Goal: Check status: Check status

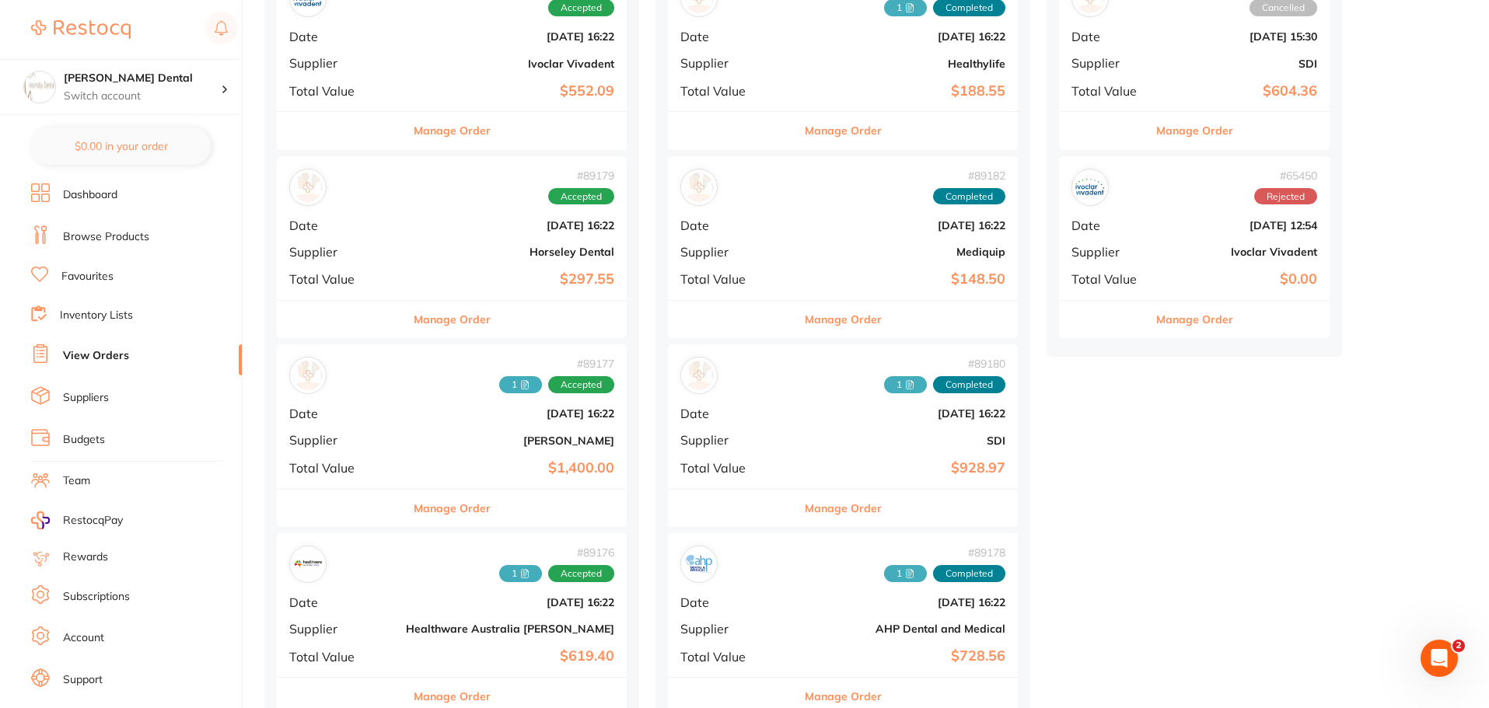
scroll to position [466, 0]
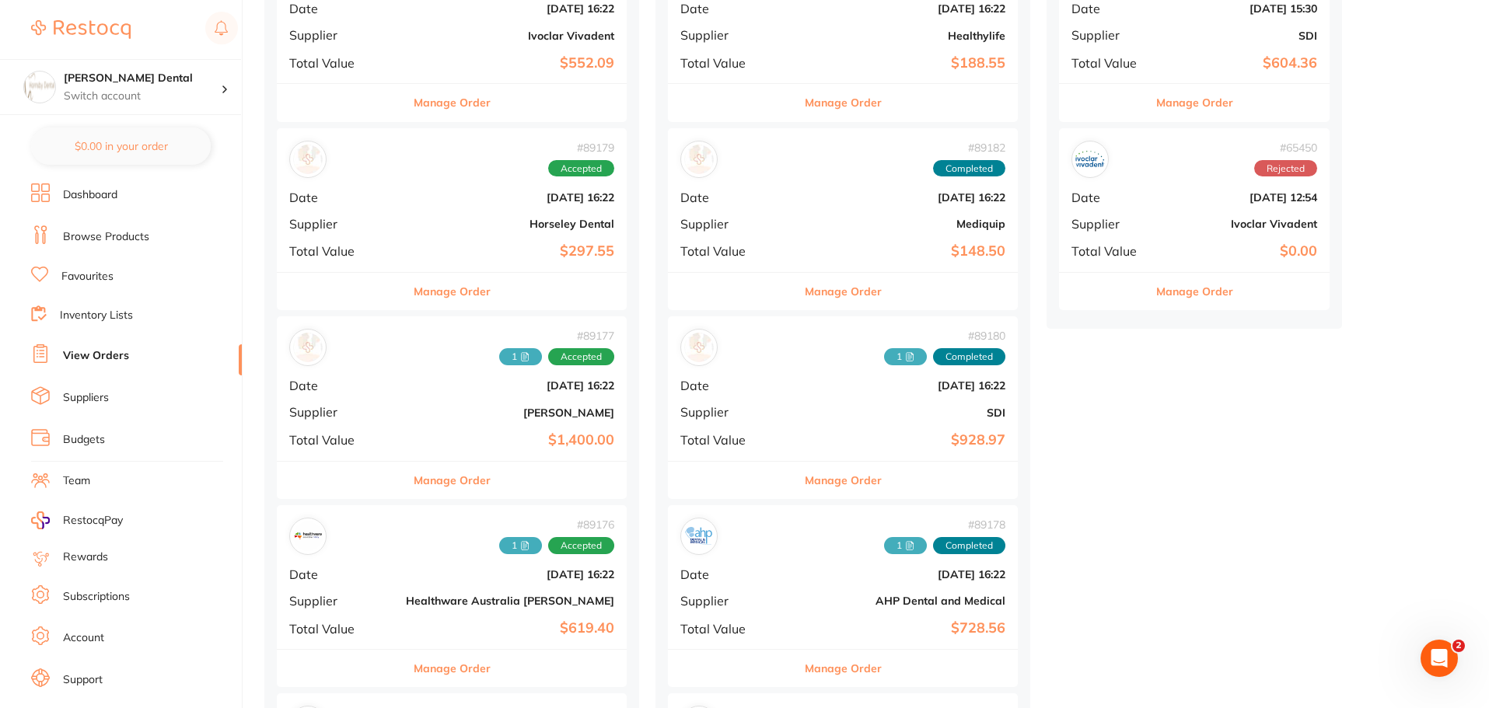
click at [447, 488] on button "Manage Order" at bounding box center [452, 480] width 77 height 37
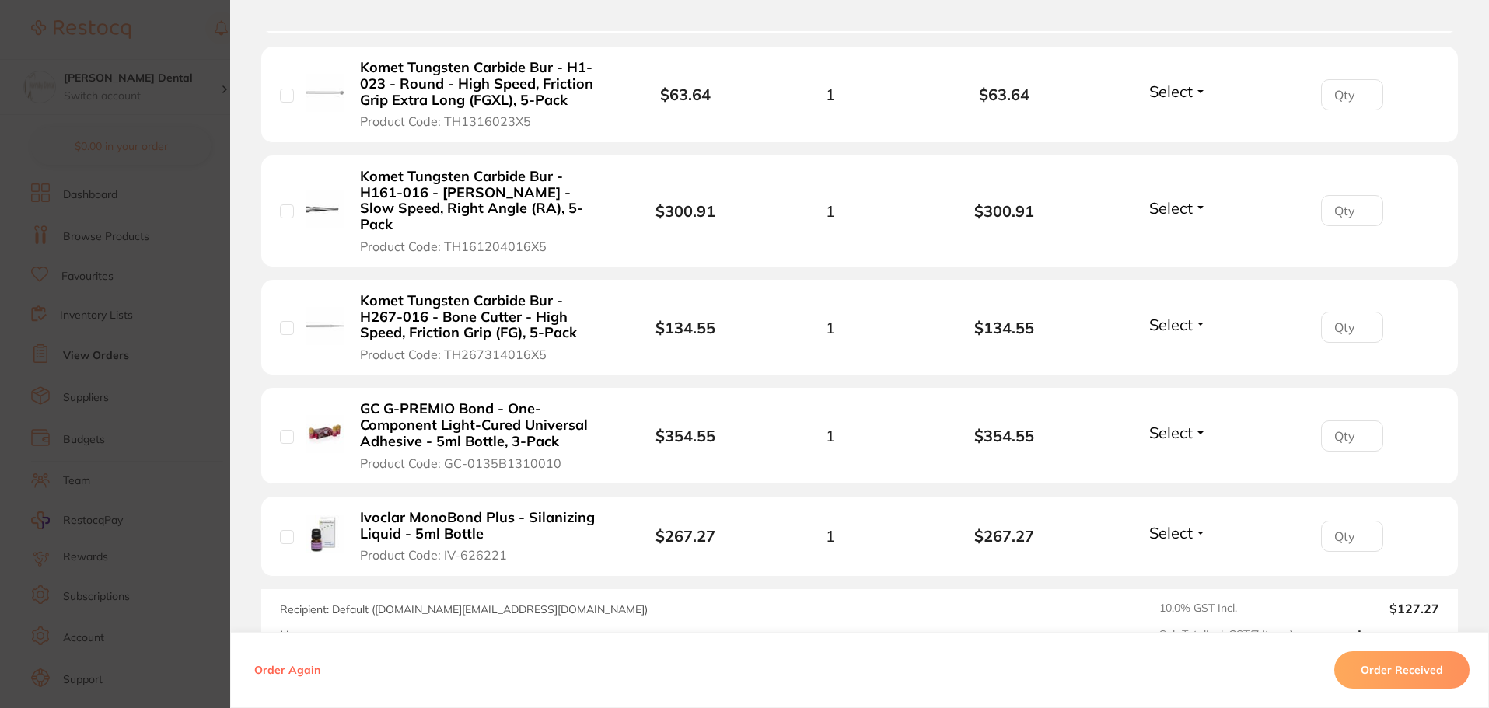
scroll to position [855, 0]
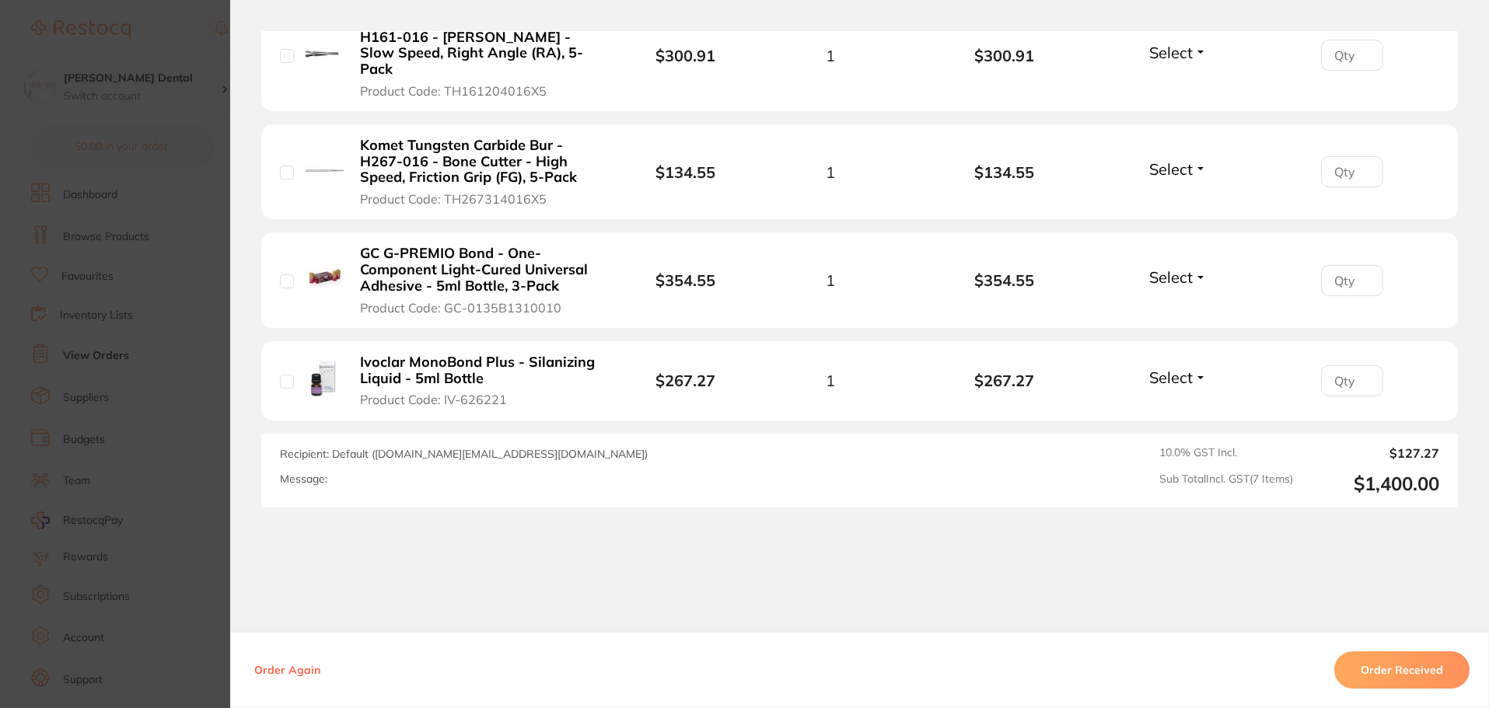
click at [286, 375] on input "checkbox" at bounding box center [287, 382] width 14 height 14
checkbox input "true"
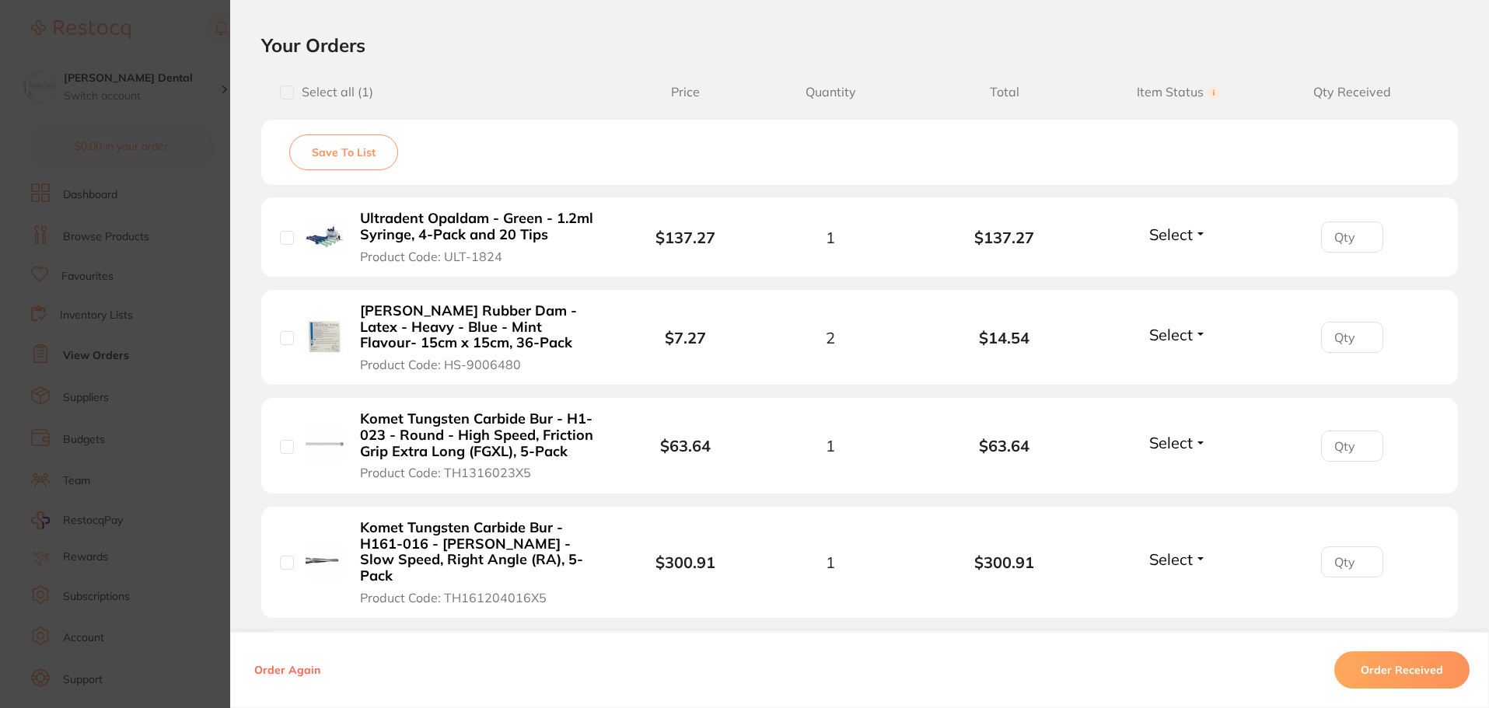
scroll to position [155, 0]
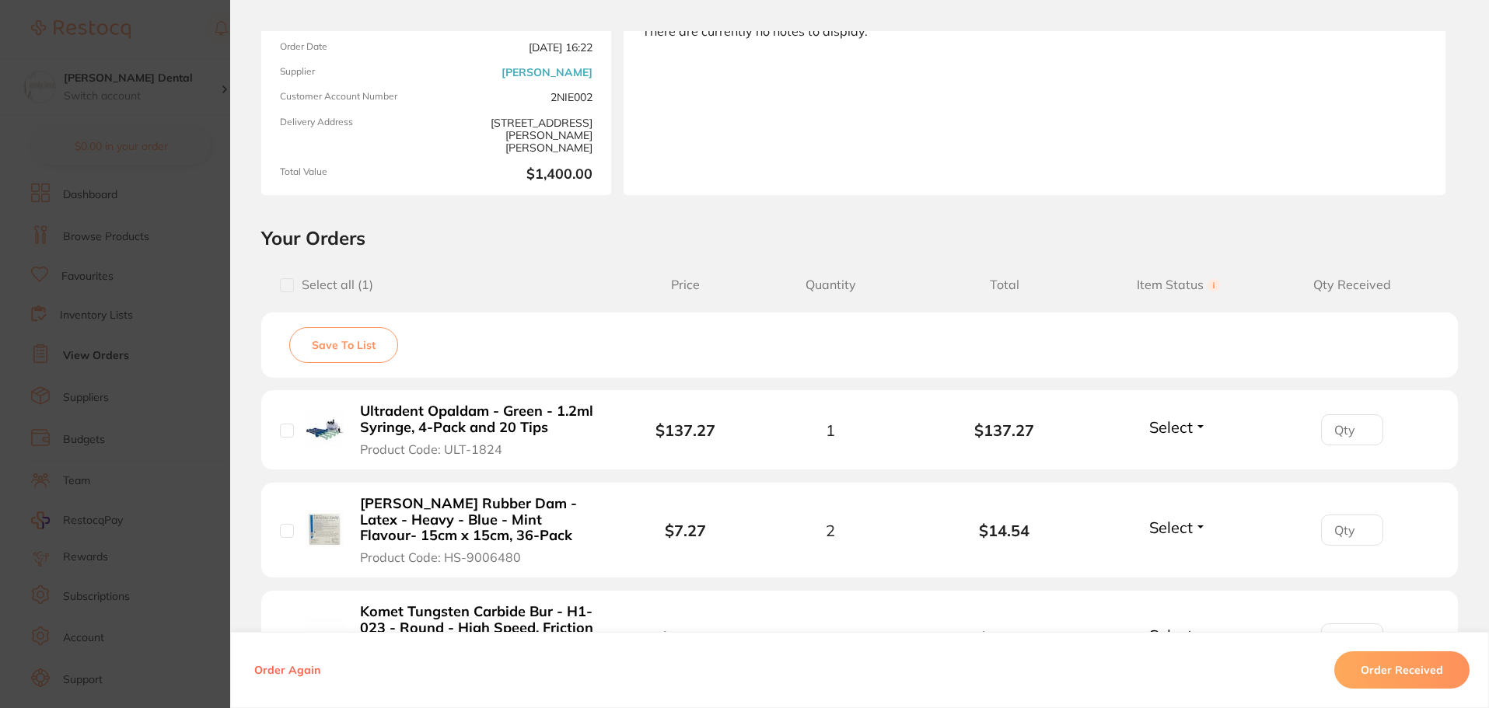
click at [282, 432] on input "checkbox" at bounding box center [287, 431] width 14 height 14
checkbox input "true"
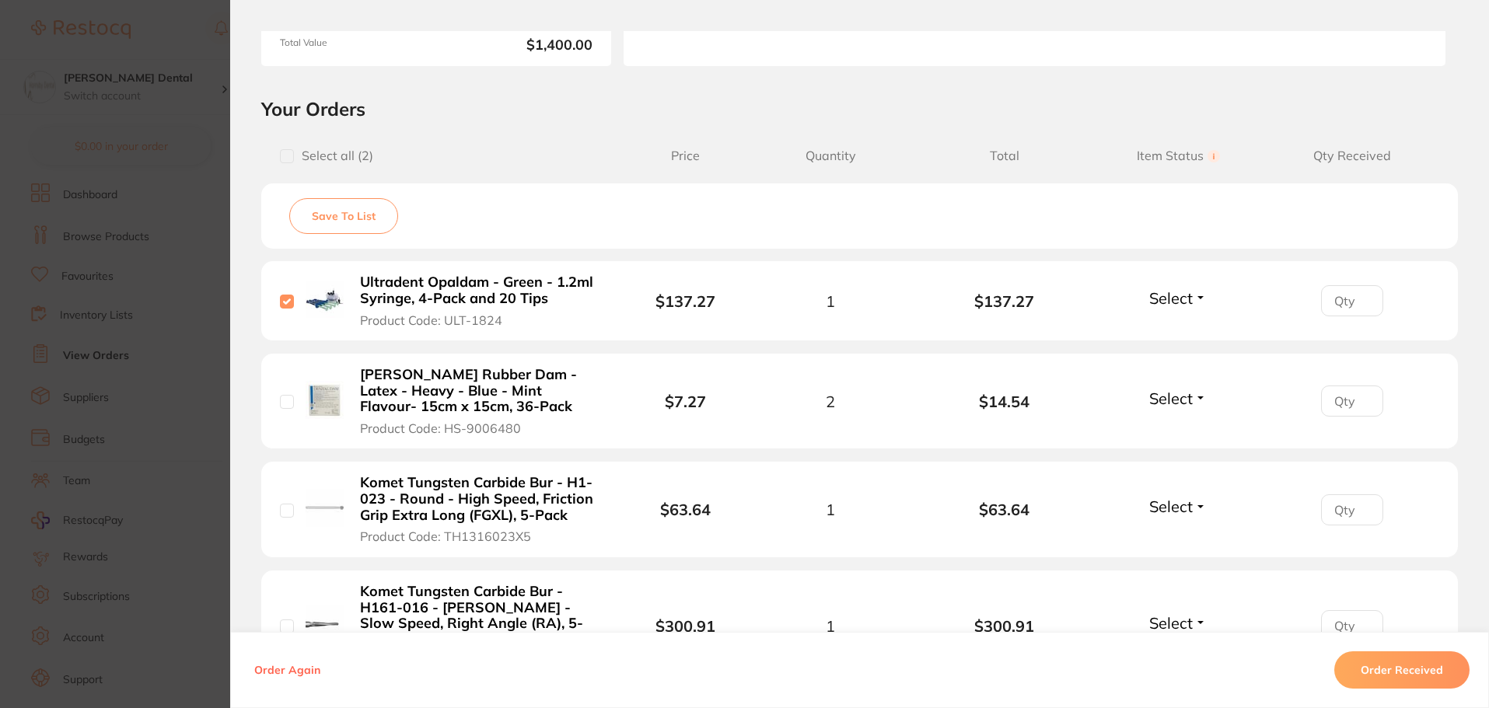
scroll to position [311, 0]
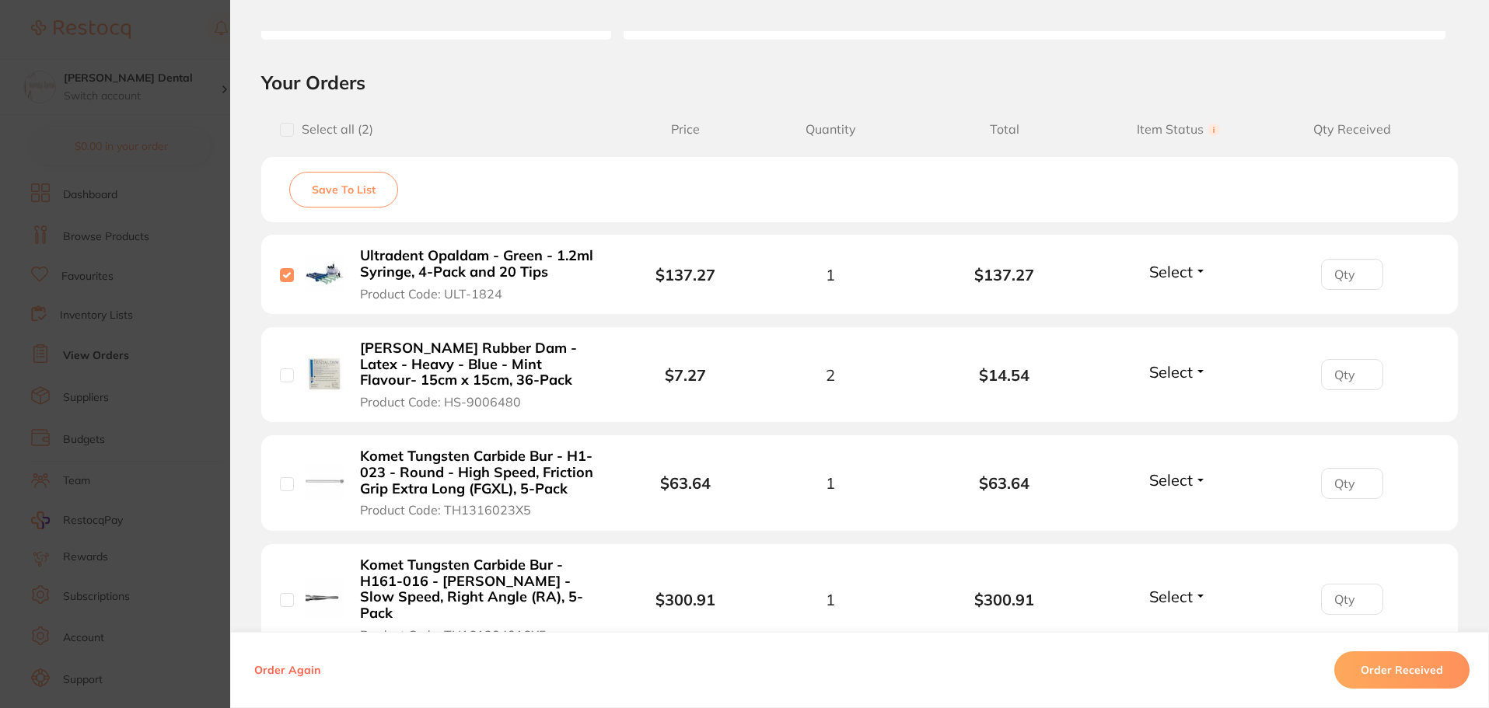
click at [280, 487] on input "checkbox" at bounding box center [287, 484] width 14 height 14
checkbox input "true"
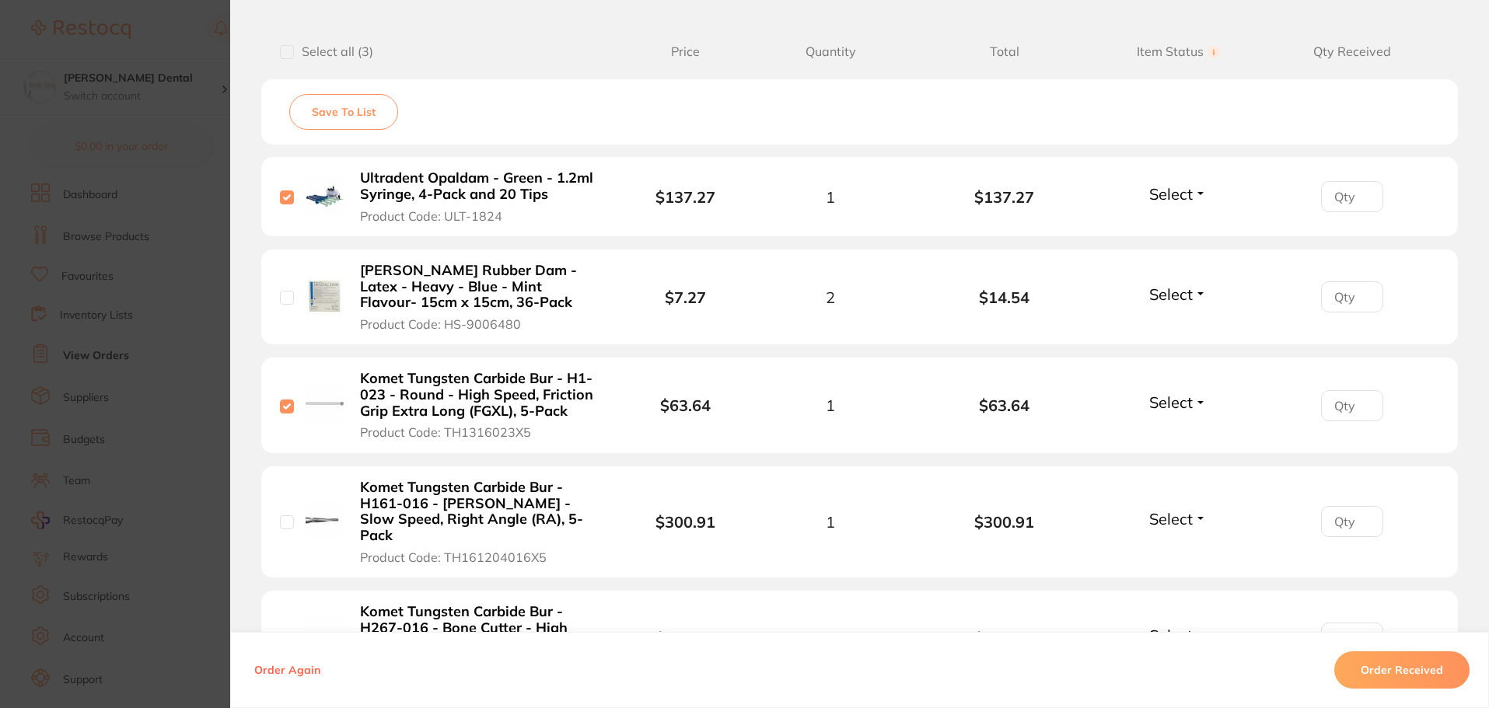
click at [285, 518] on input "checkbox" at bounding box center [287, 522] width 14 height 14
checkbox input "true"
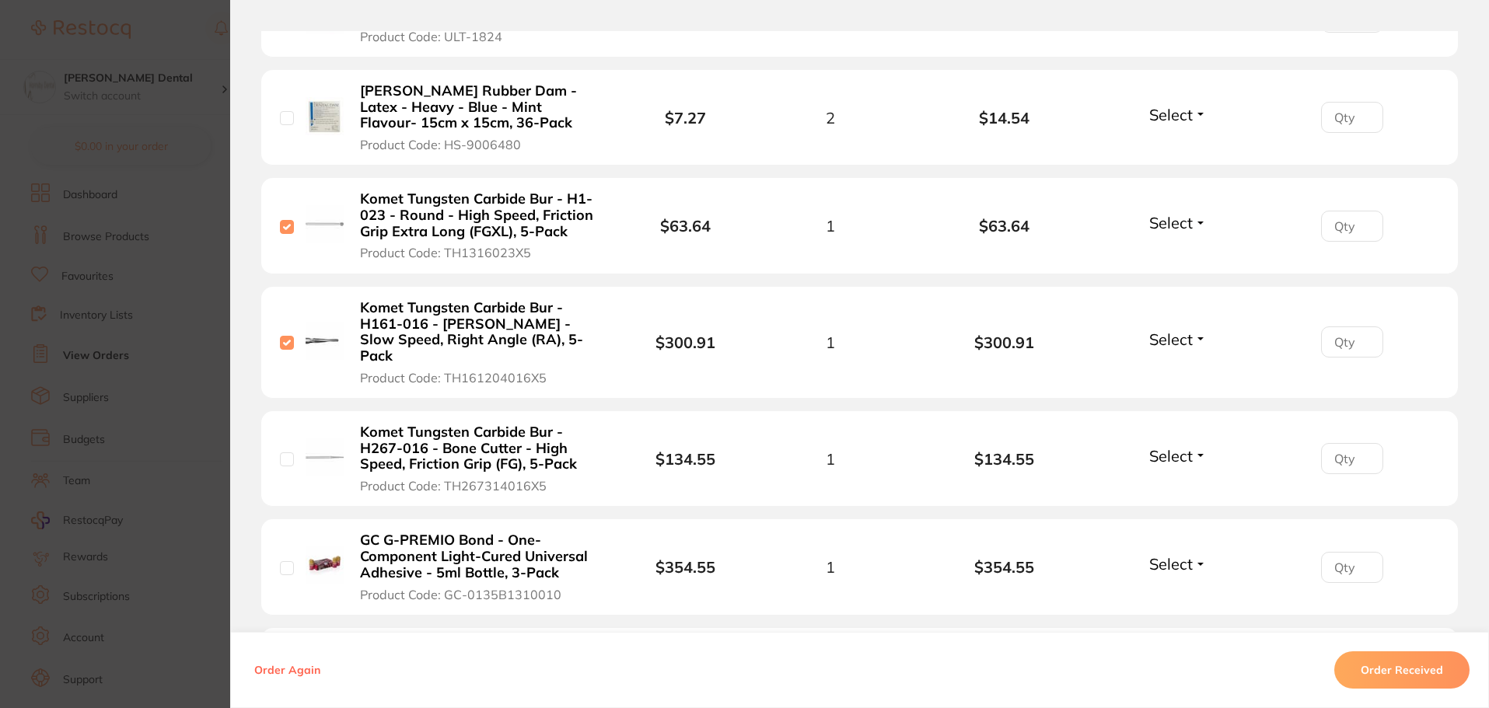
scroll to position [622, 0]
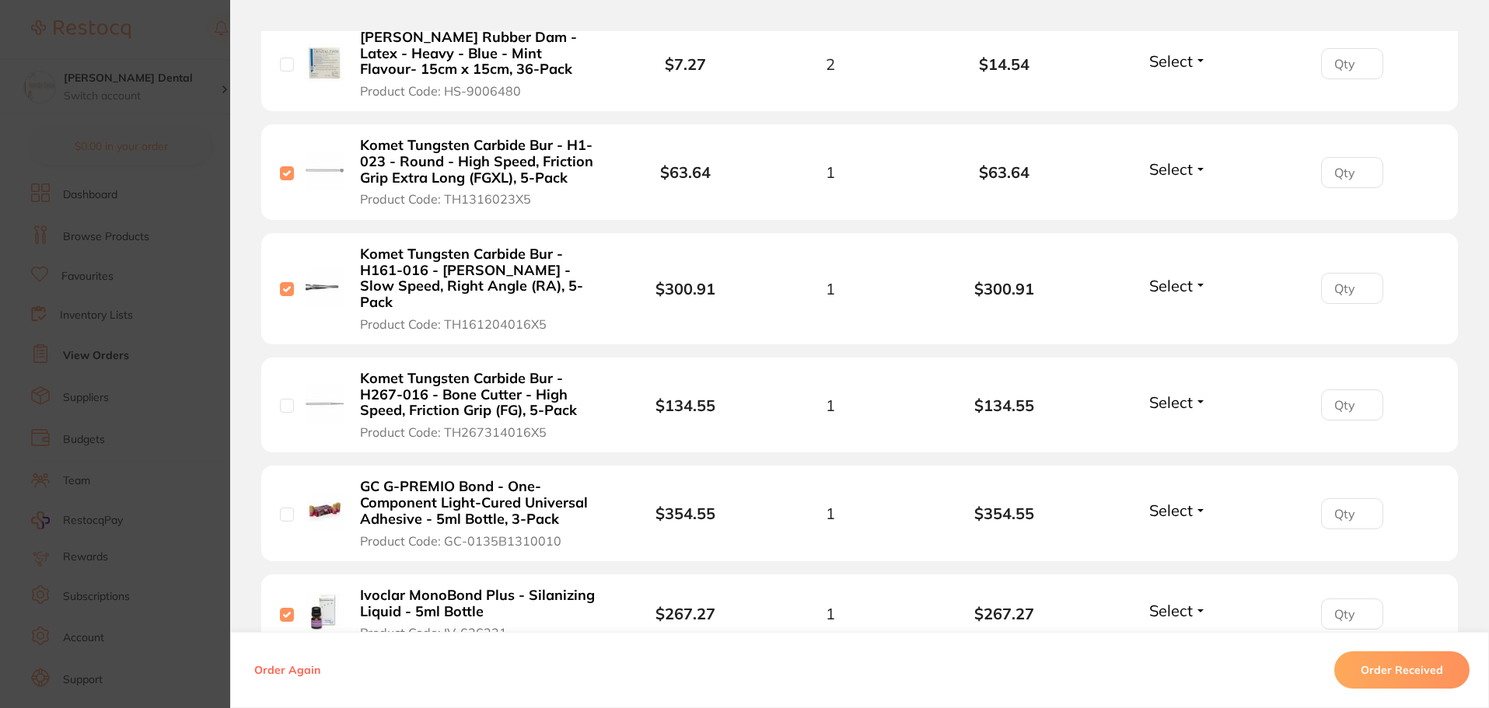
click at [282, 399] on input "checkbox" at bounding box center [287, 406] width 14 height 14
checkbox input "true"
click at [280, 508] on input "checkbox" at bounding box center [287, 515] width 14 height 14
checkbox input "true"
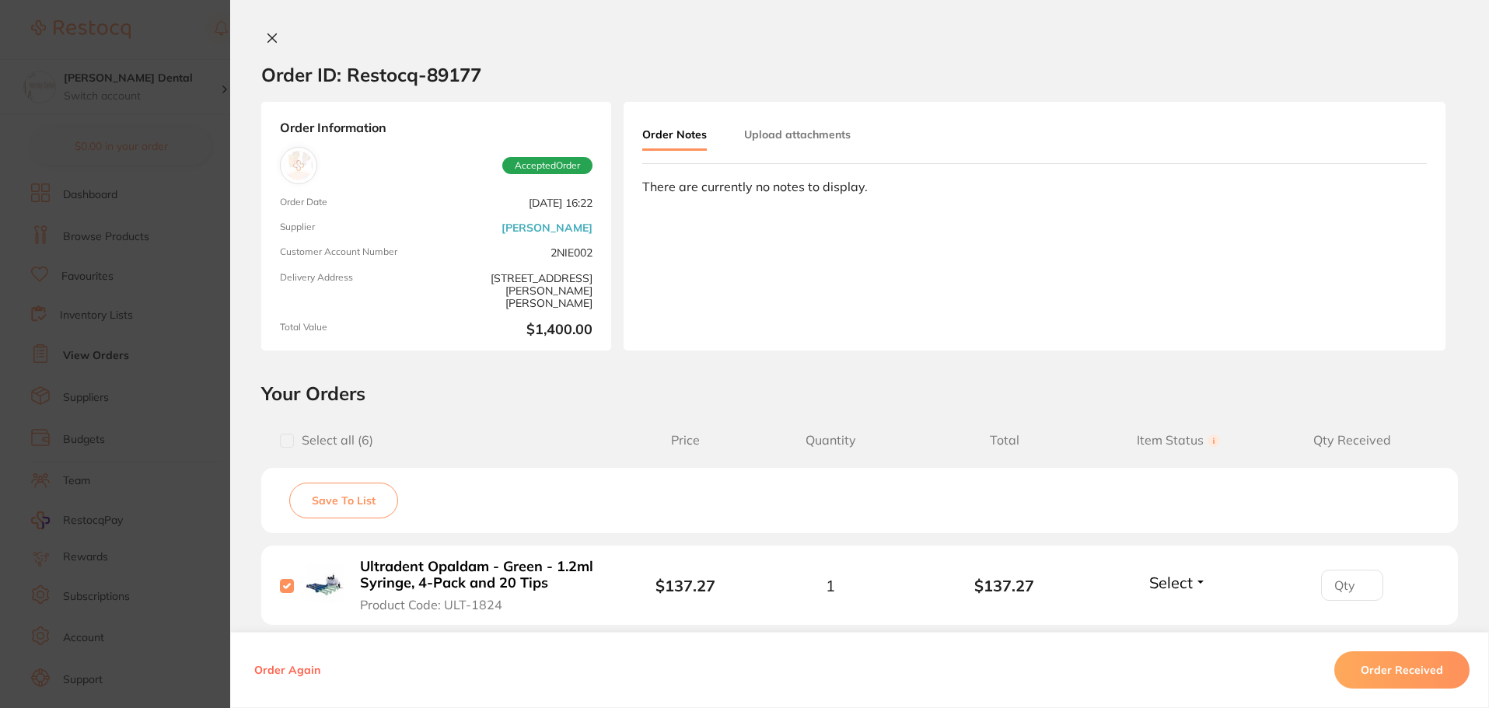
scroll to position [78, 0]
click at [271, 40] on icon at bounding box center [272, 38] width 9 height 9
